Goal: Information Seeking & Learning: Learn about a topic

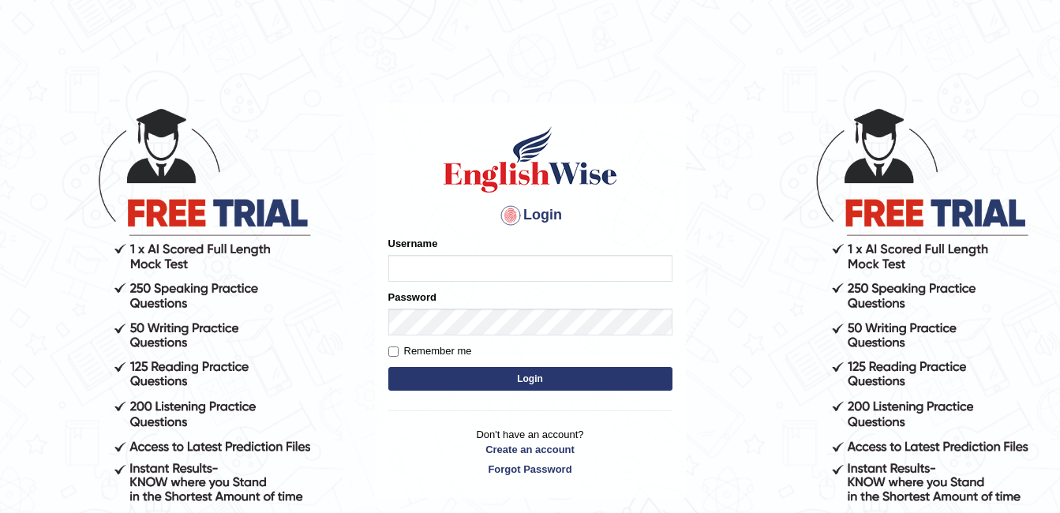
type input "ambikasharma"
click at [393, 349] on input "Remember me" at bounding box center [393, 351] width 10 height 10
checkbox input "true"
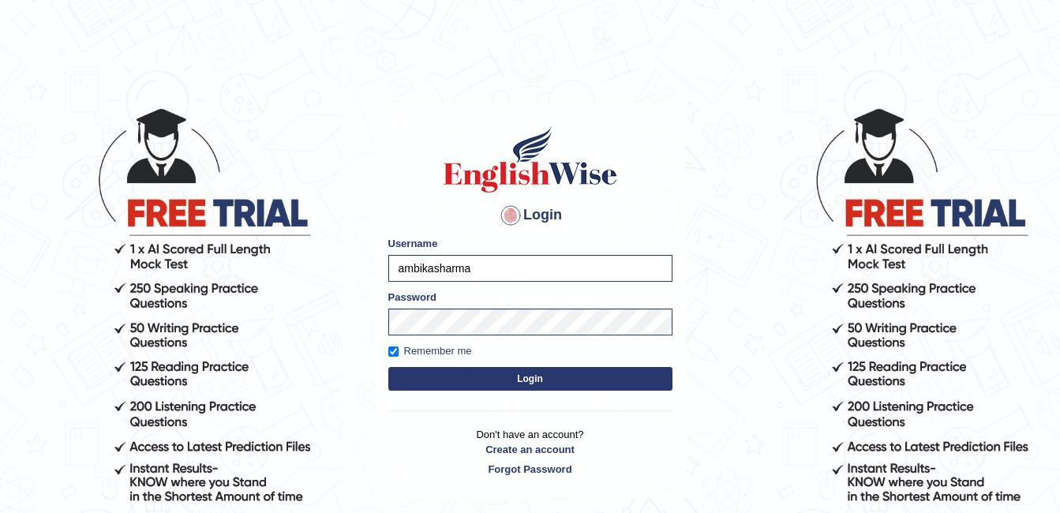
click at [440, 378] on button "Login" at bounding box center [530, 379] width 284 height 24
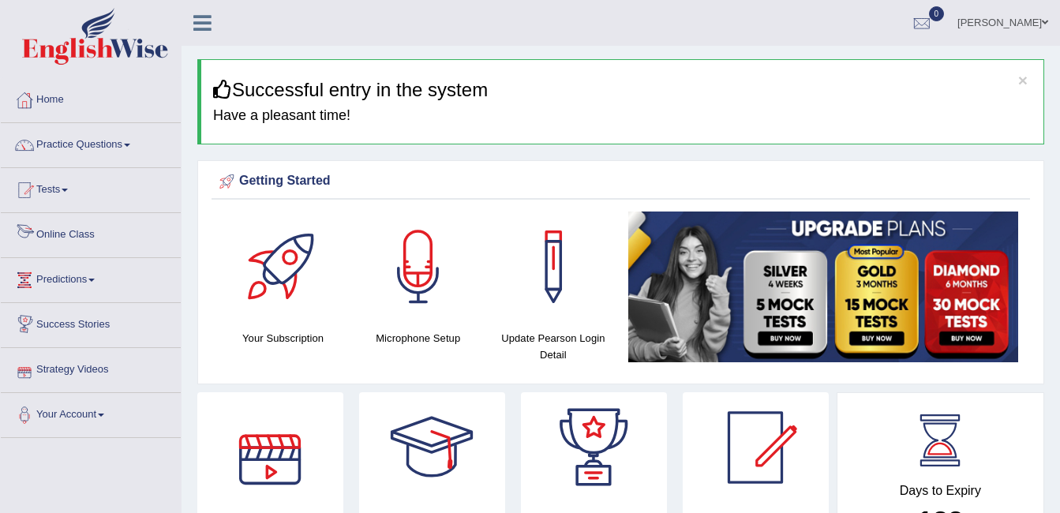
click at [66, 239] on link "Online Class" at bounding box center [91, 232] width 180 height 39
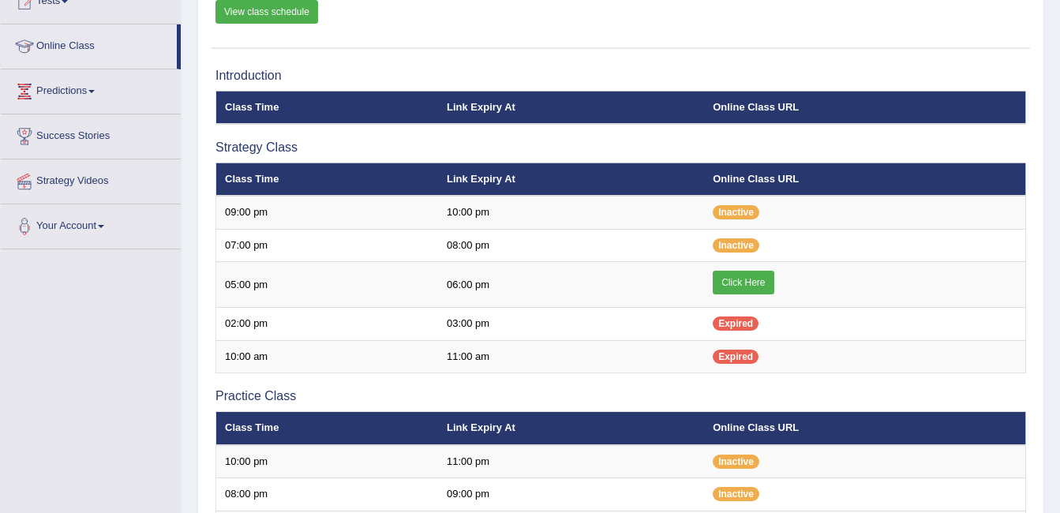
scroll to position [190, 0]
